Goal: Information Seeking & Learning: Learn about a topic

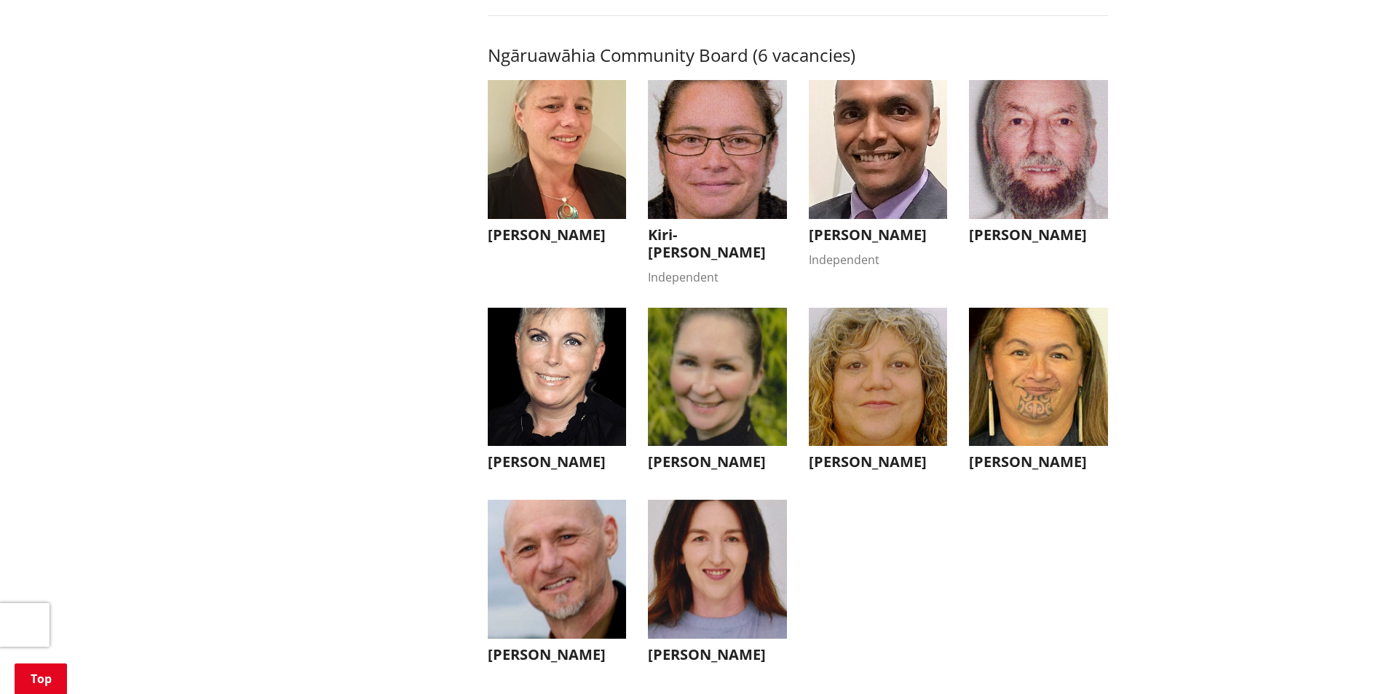
scroll to position [4440, 0]
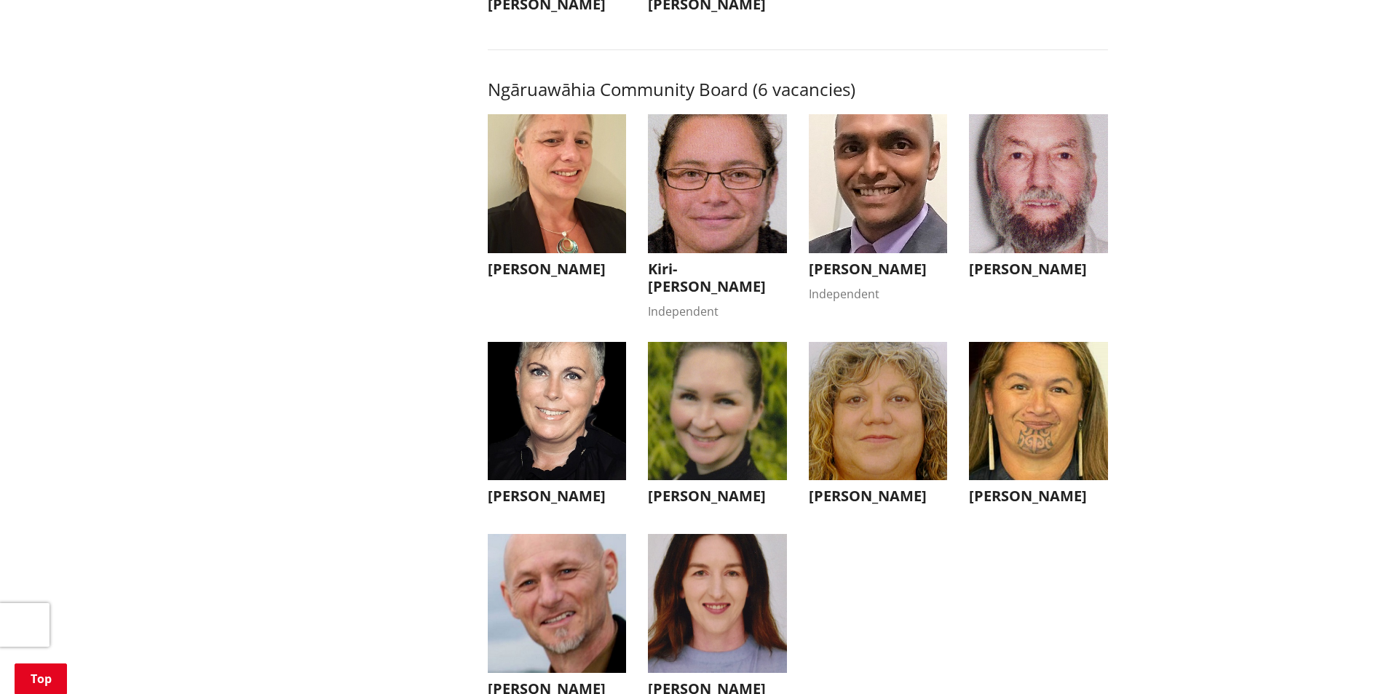
click at [721, 505] on h3 "[PERSON_NAME]" at bounding box center [717, 496] width 139 height 17
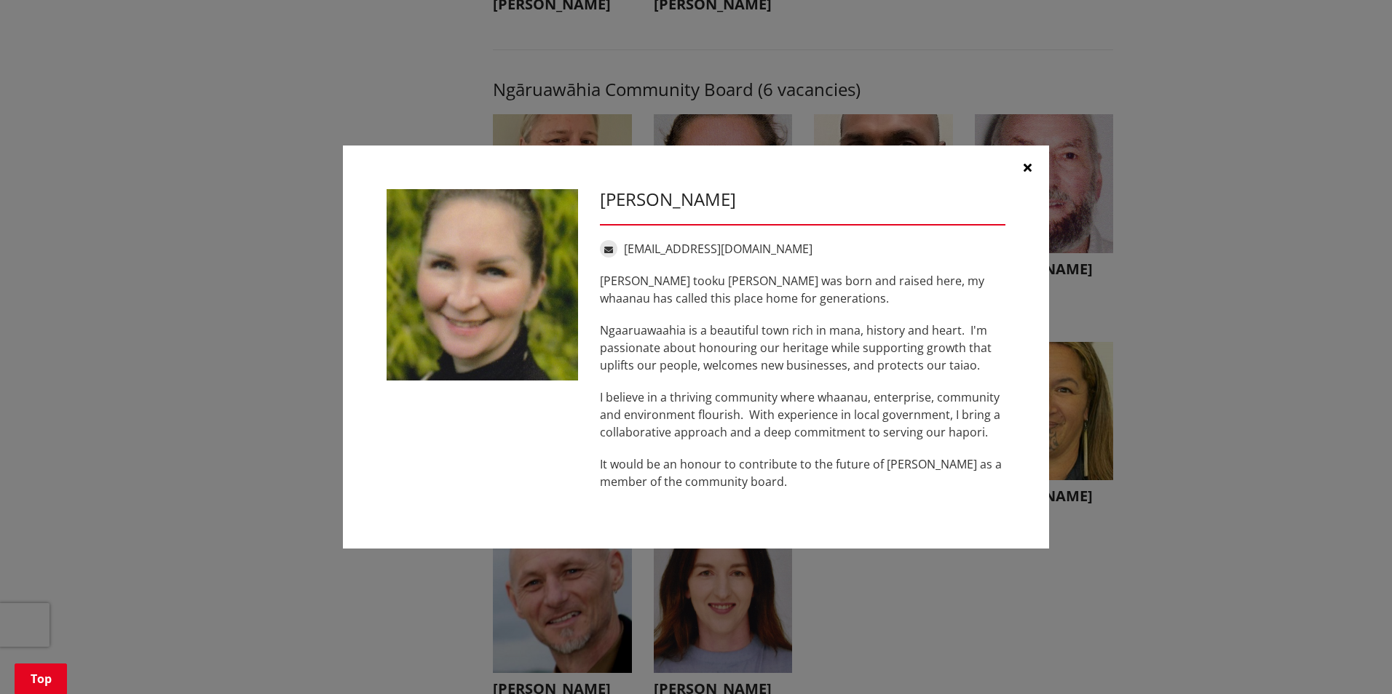
click at [1027, 164] on icon "button" at bounding box center [1027, 168] width 8 height 12
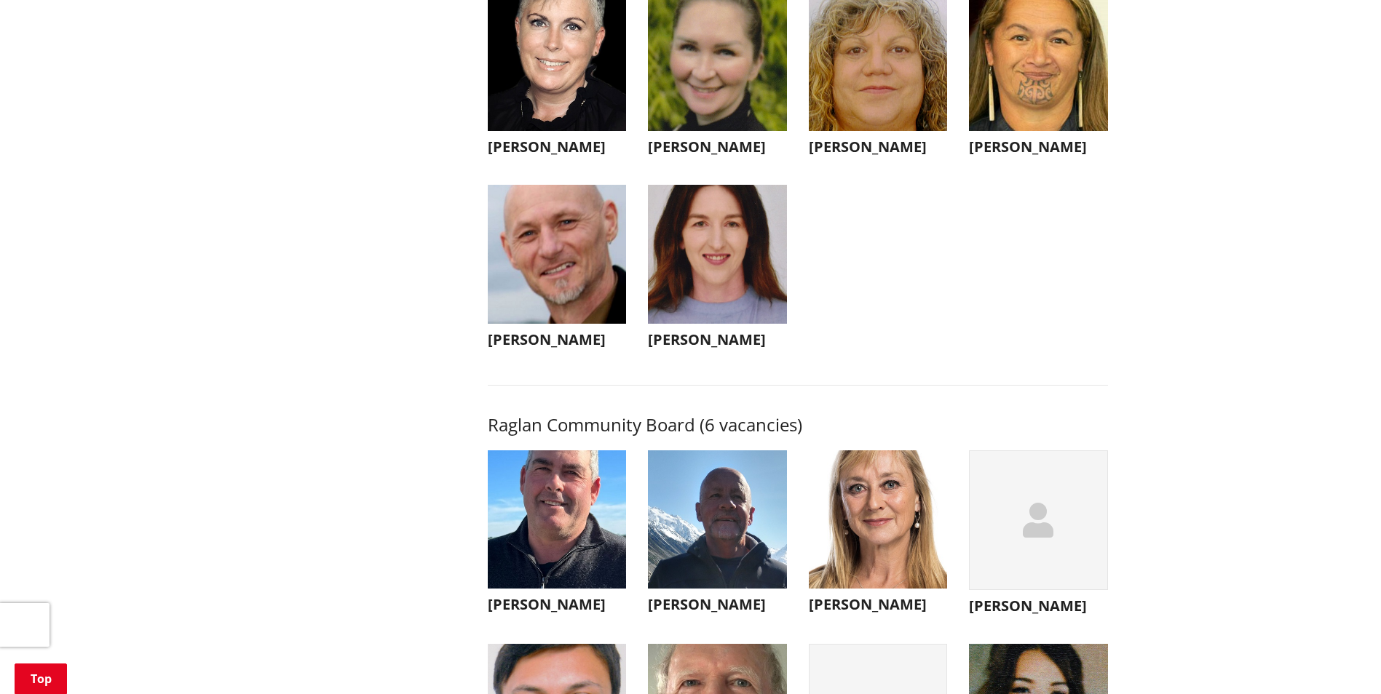
scroll to position [4804, 0]
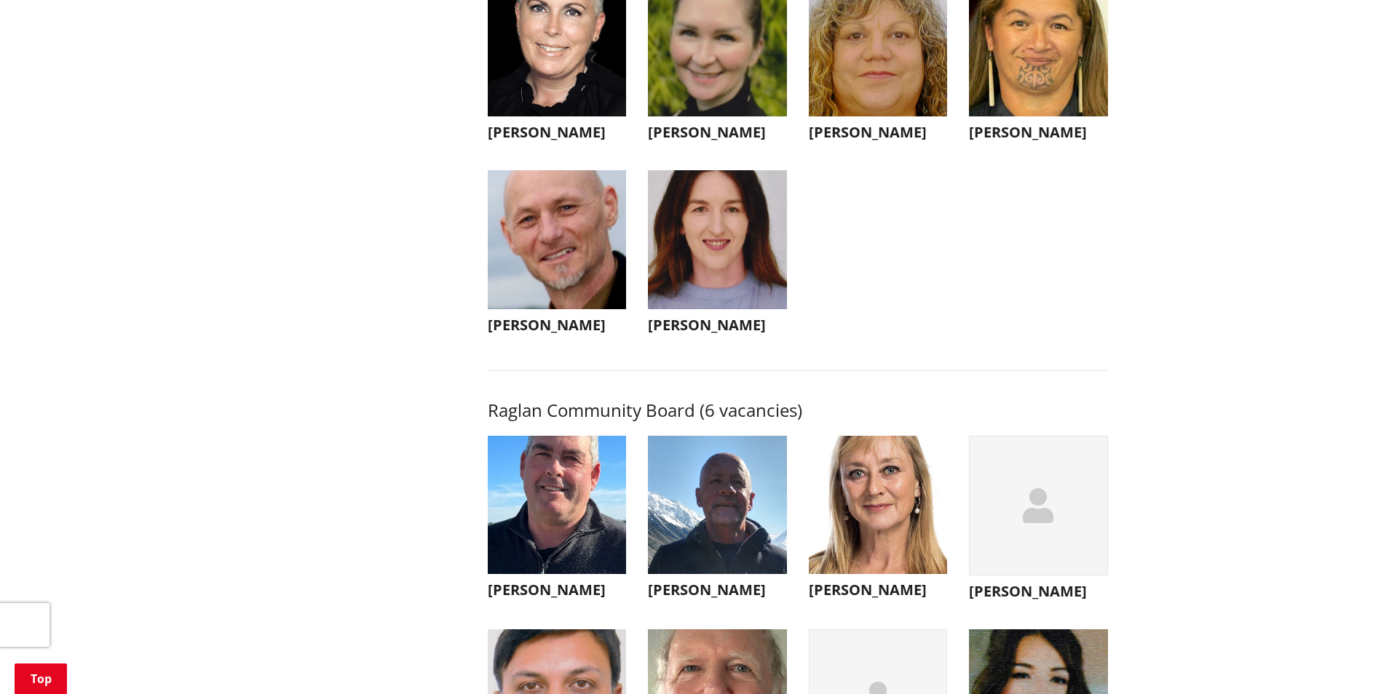
click at [729, 334] on h3 "[PERSON_NAME]" at bounding box center [717, 325] width 139 height 17
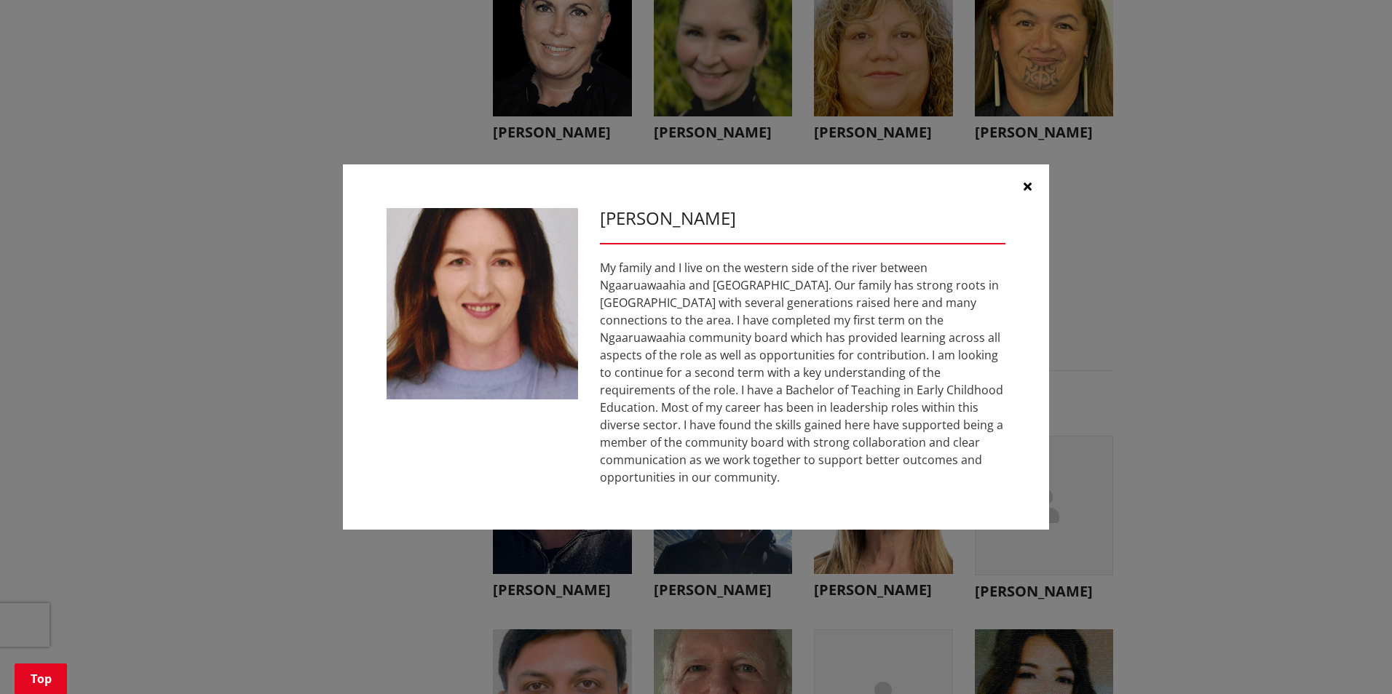
click at [1032, 195] on button "button" at bounding box center [1027, 187] width 44 height 44
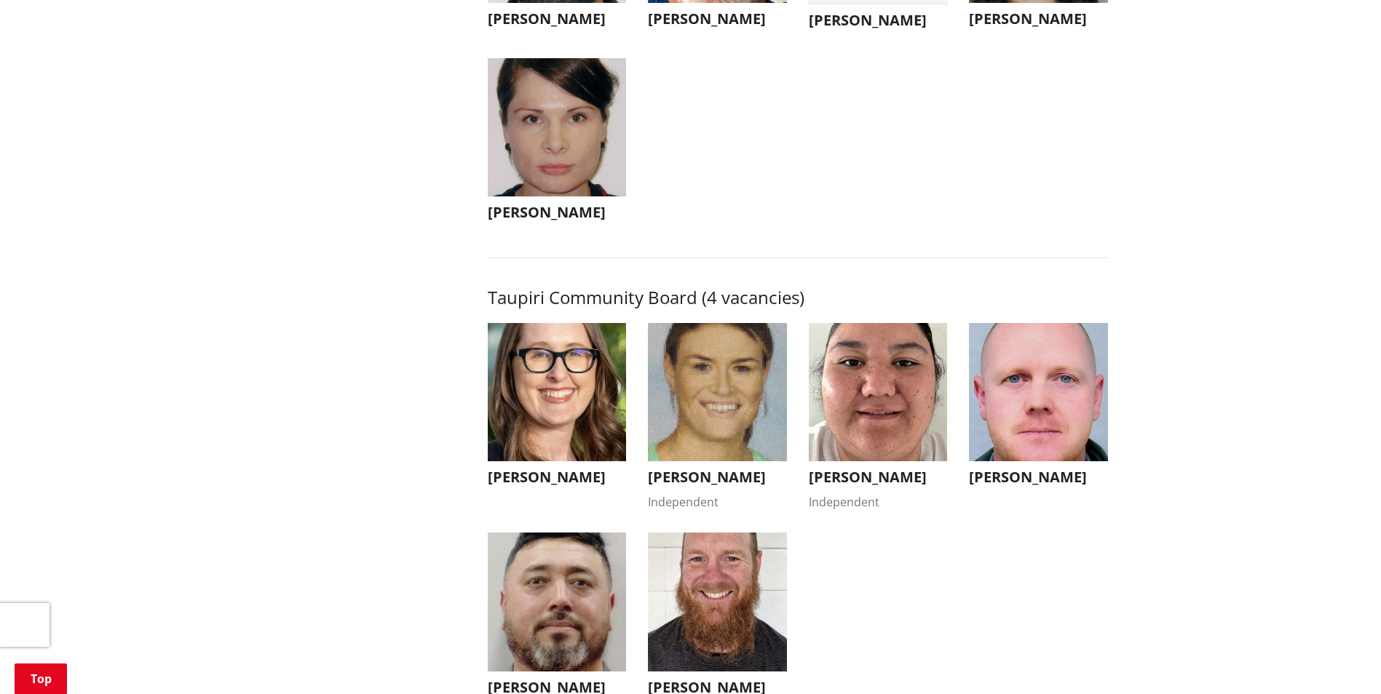
scroll to position [5605, 0]
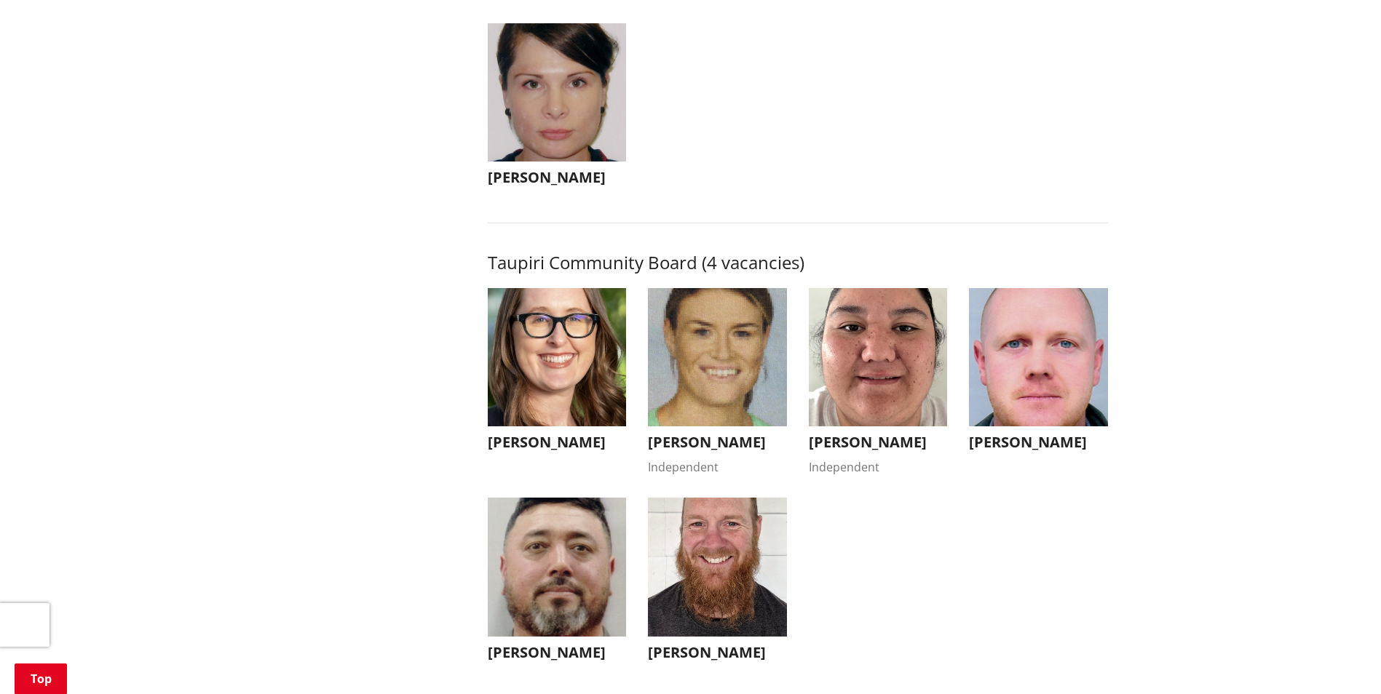
click at [583, 451] on h3 "[PERSON_NAME]" at bounding box center [557, 442] width 139 height 17
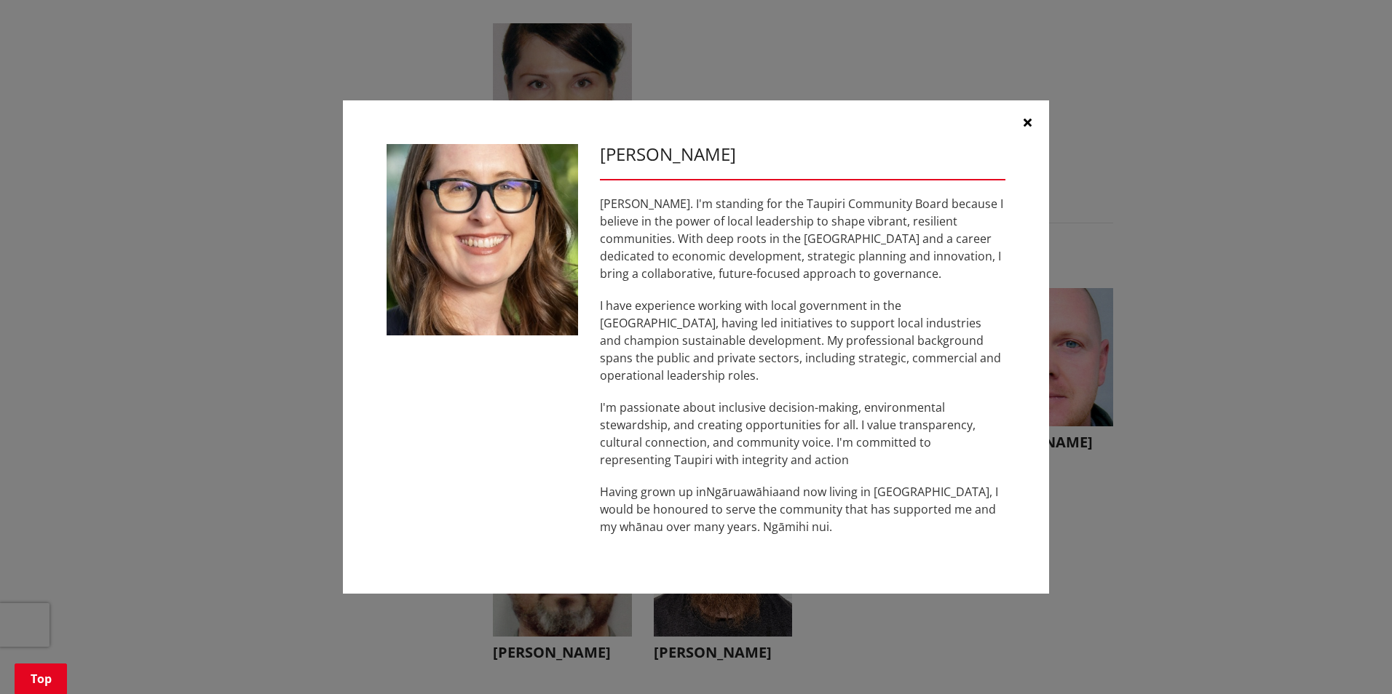
click at [770, 165] on h3 "[PERSON_NAME]" at bounding box center [802, 154] width 405 height 21
drag, startPoint x: 837, startPoint y: 127, endPoint x: 740, endPoint y: 87, distance: 105.2
click at [740, 87] on div "[PERSON_NAME] [PERSON_NAME] . I'm standing for the Taupiri Community Board beca…" at bounding box center [695, 348] width 1333 height 538
click at [1027, 128] on icon "button" at bounding box center [1027, 122] width 8 height 12
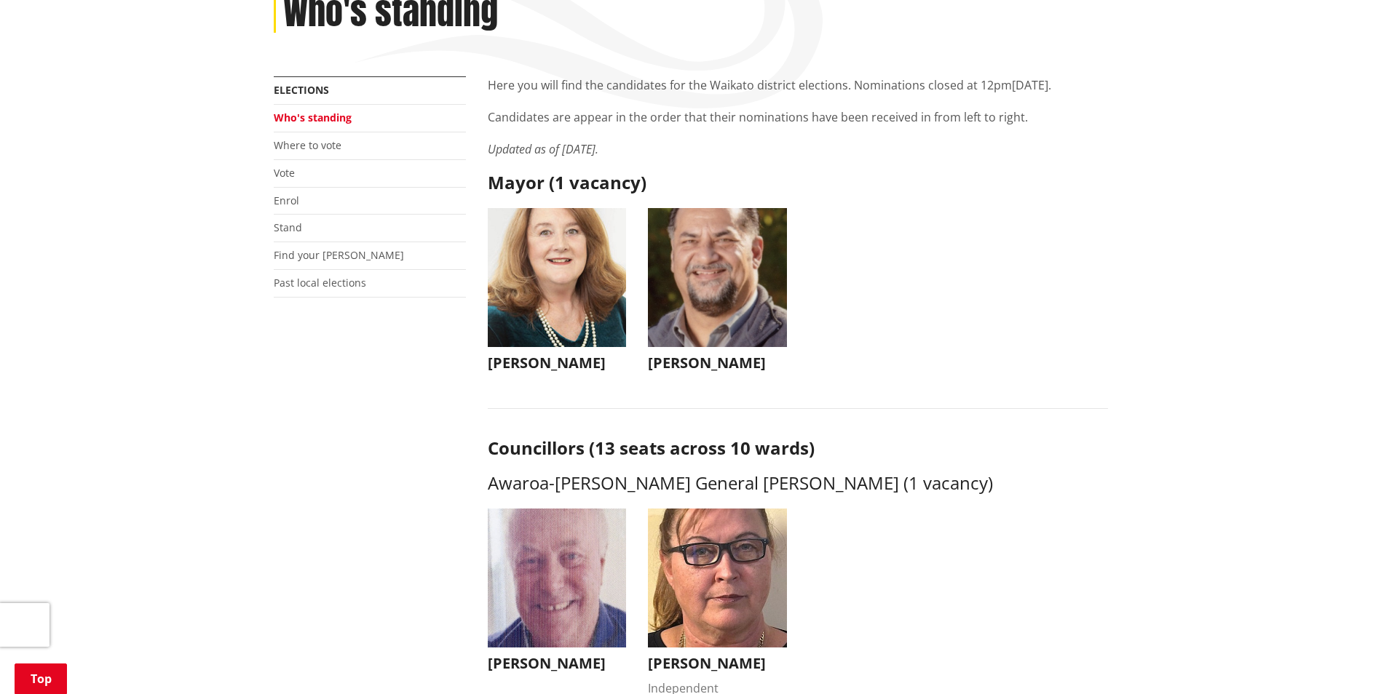
scroll to position [218, 0]
click at [526, 361] on h3 "[PERSON_NAME]" at bounding box center [557, 362] width 139 height 17
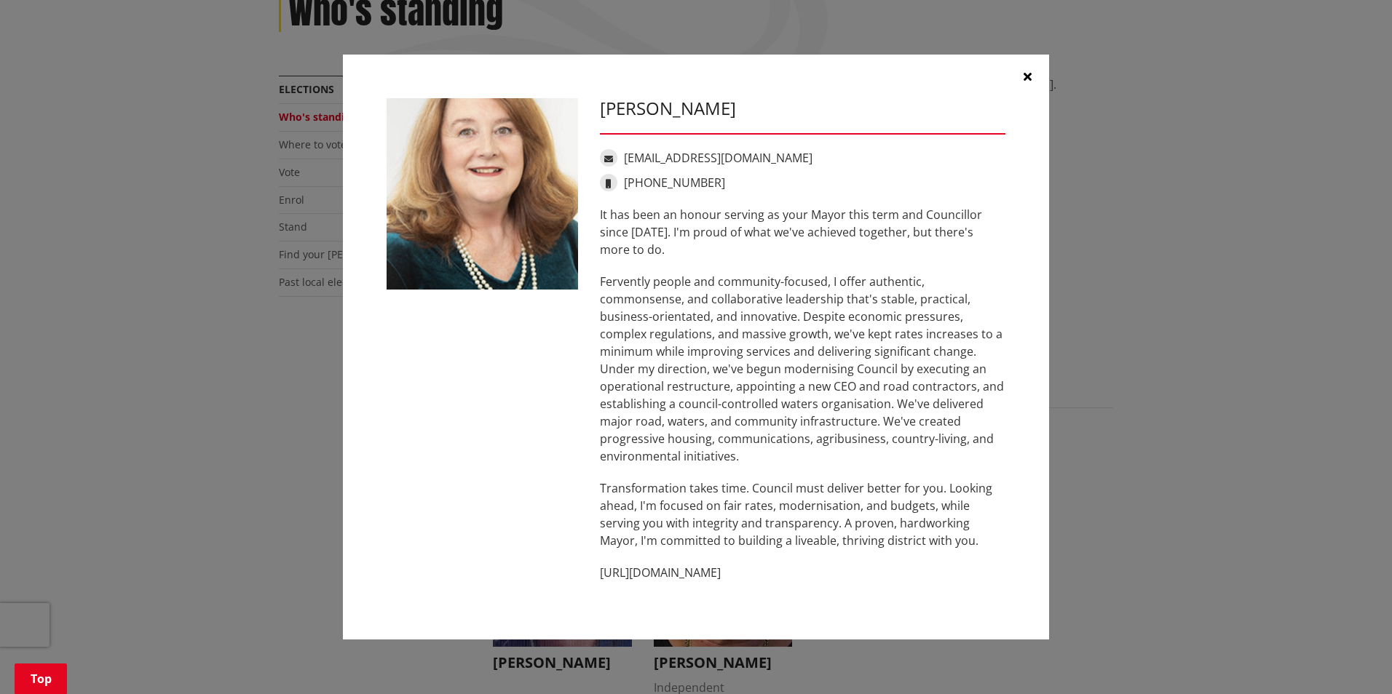
click at [1028, 74] on icon "button" at bounding box center [1027, 77] width 8 height 12
